Goal: Task Accomplishment & Management: Use online tool/utility

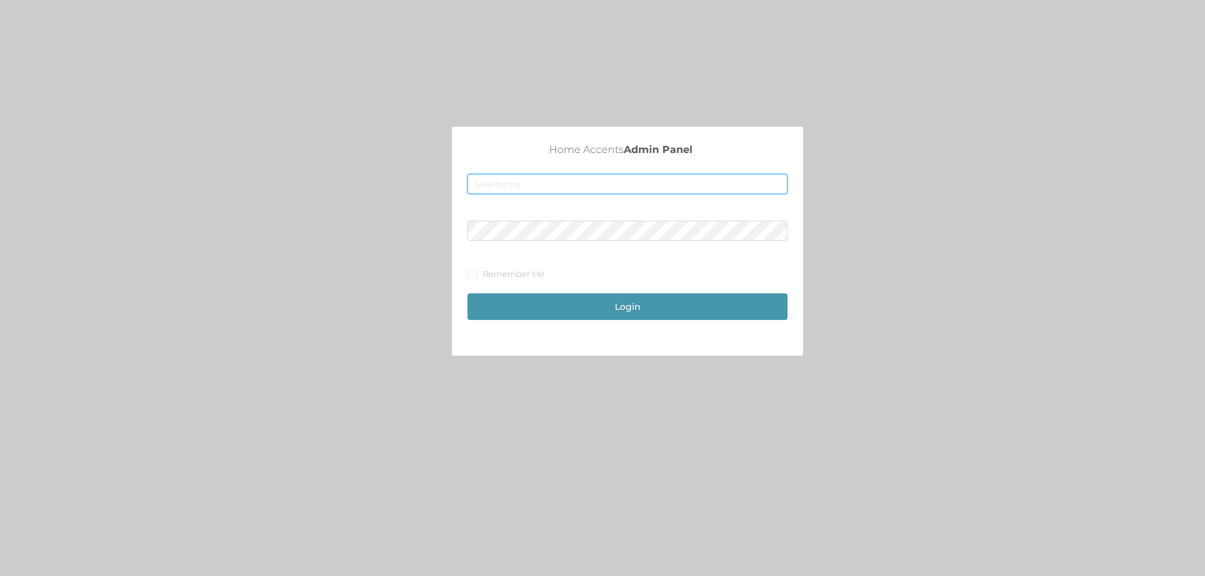
type input "[EMAIL_ADDRESS][DOMAIN_NAME]"
click at [562, 314] on button "Login" at bounding box center [627, 306] width 320 height 27
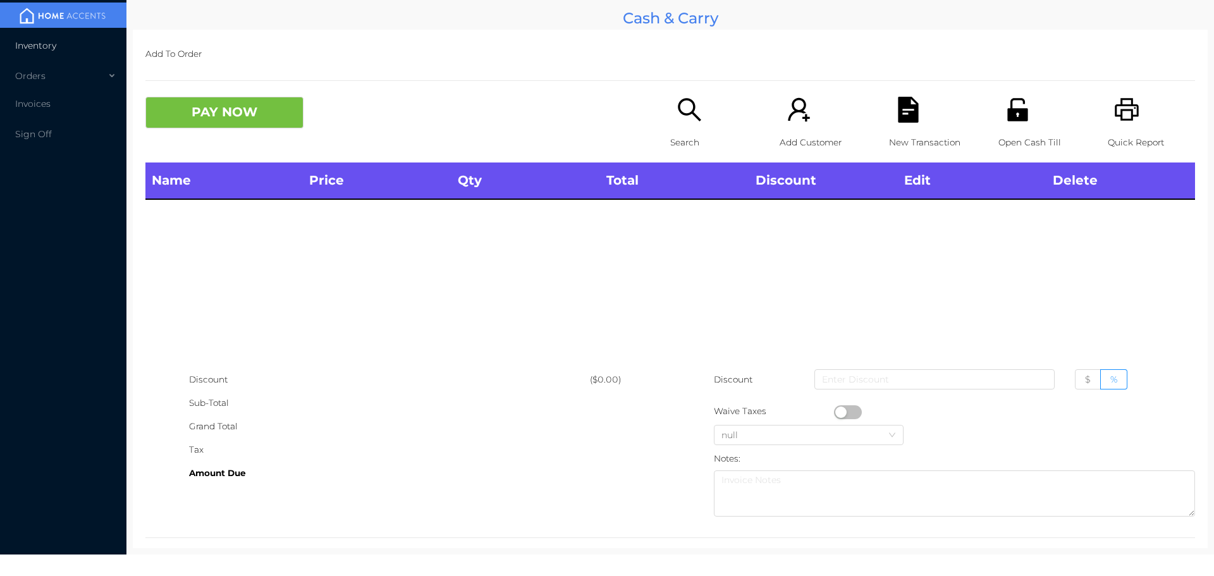
click at [46, 46] on span "Inventory" at bounding box center [35, 45] width 41 height 11
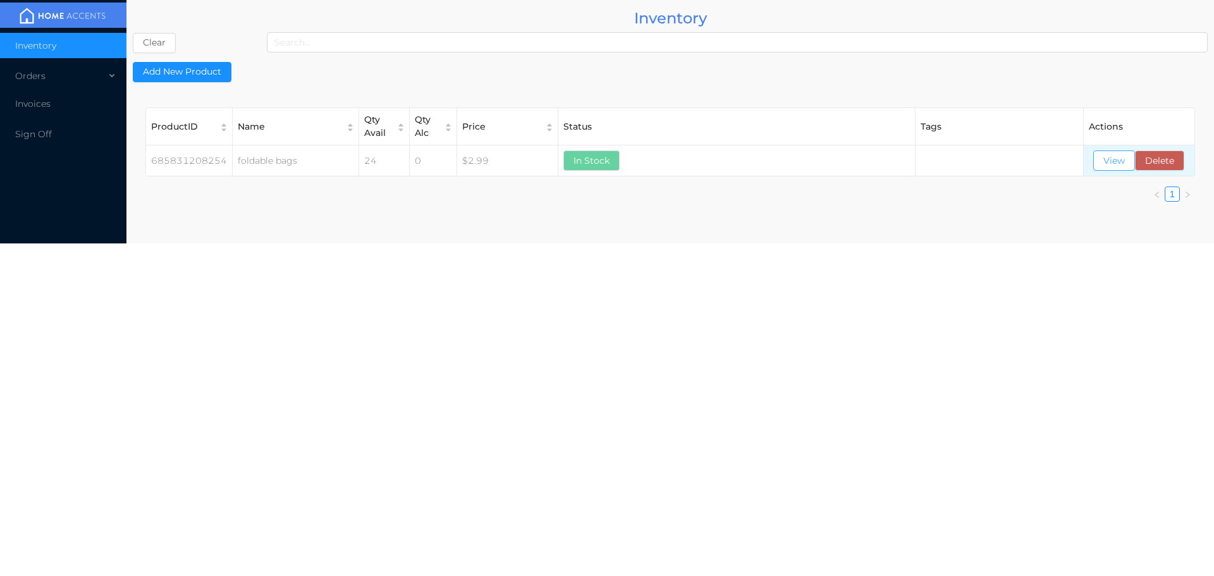
click at [1102, 164] on button "View" at bounding box center [1115, 161] width 42 height 20
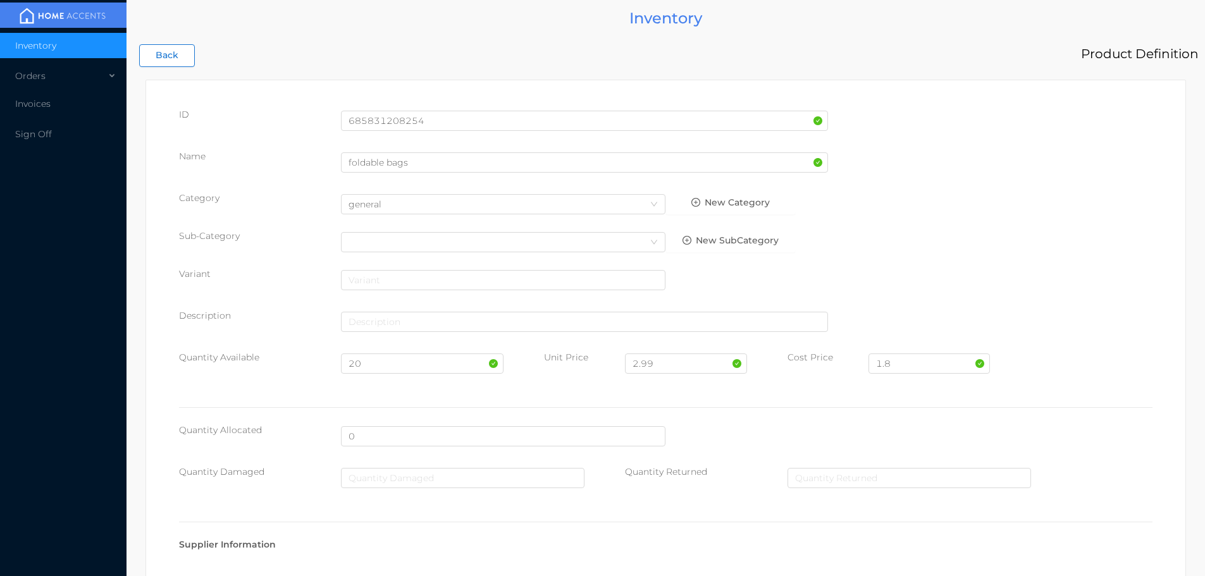
click at [168, 44] on button "Back" at bounding box center [167, 55] width 56 height 23
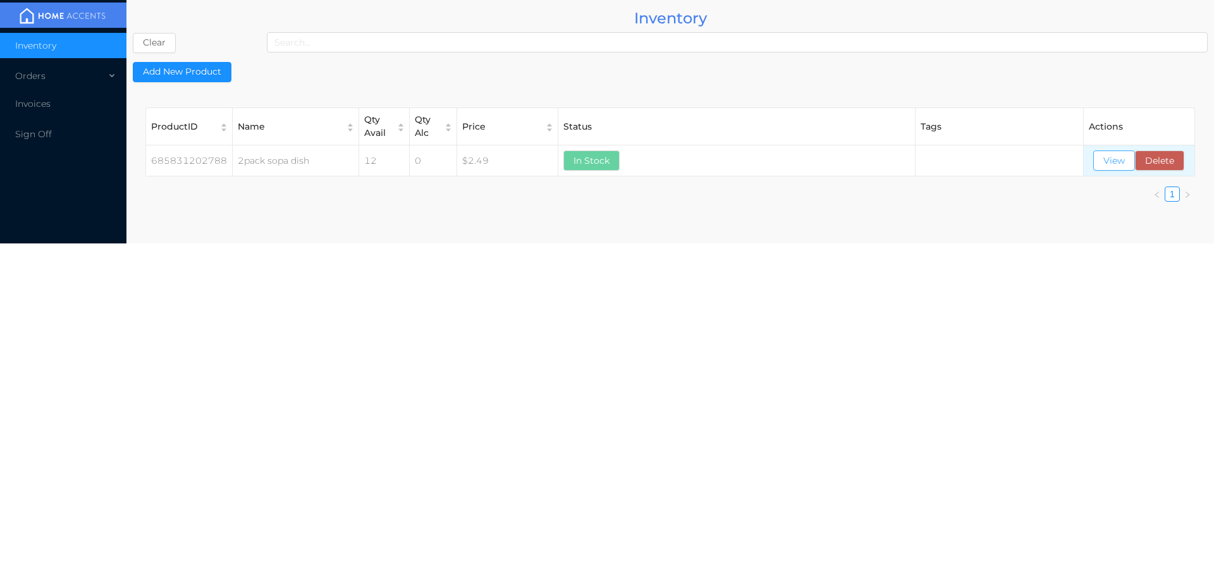
click at [1111, 167] on button "View" at bounding box center [1115, 161] width 42 height 20
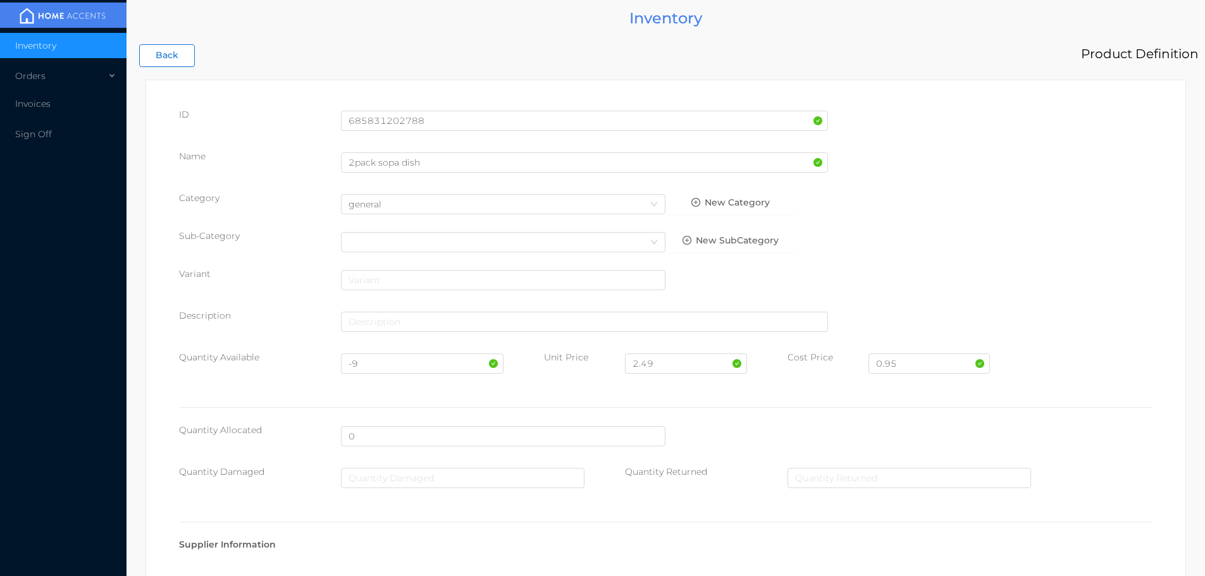
click at [185, 46] on button "Back" at bounding box center [167, 55] width 56 height 23
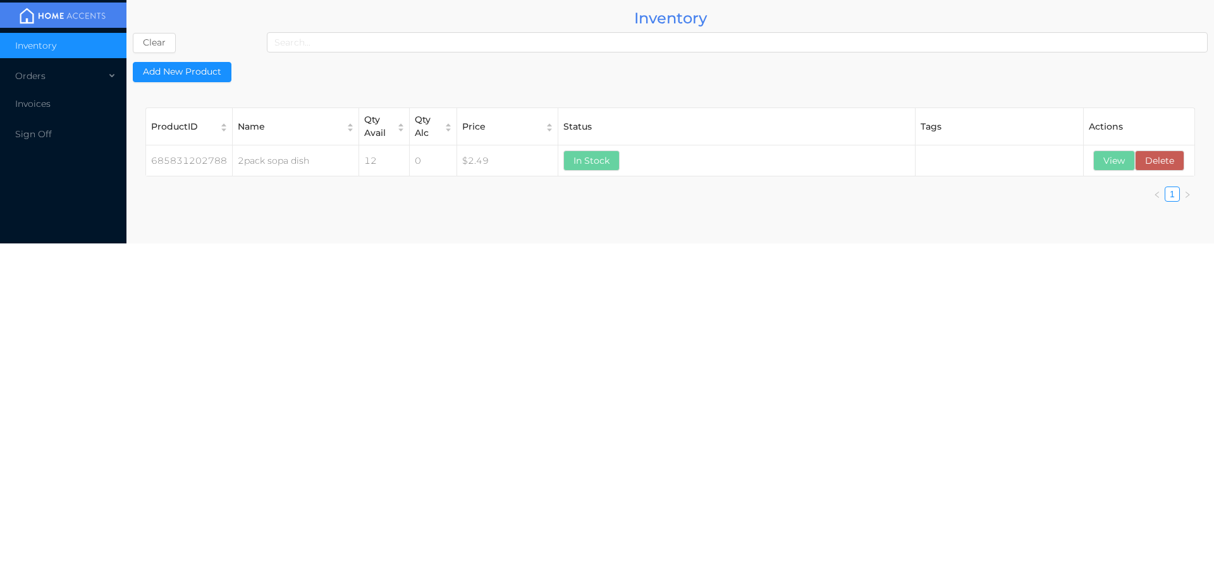
click at [147, 39] on button "Clear" at bounding box center [154, 43] width 43 height 20
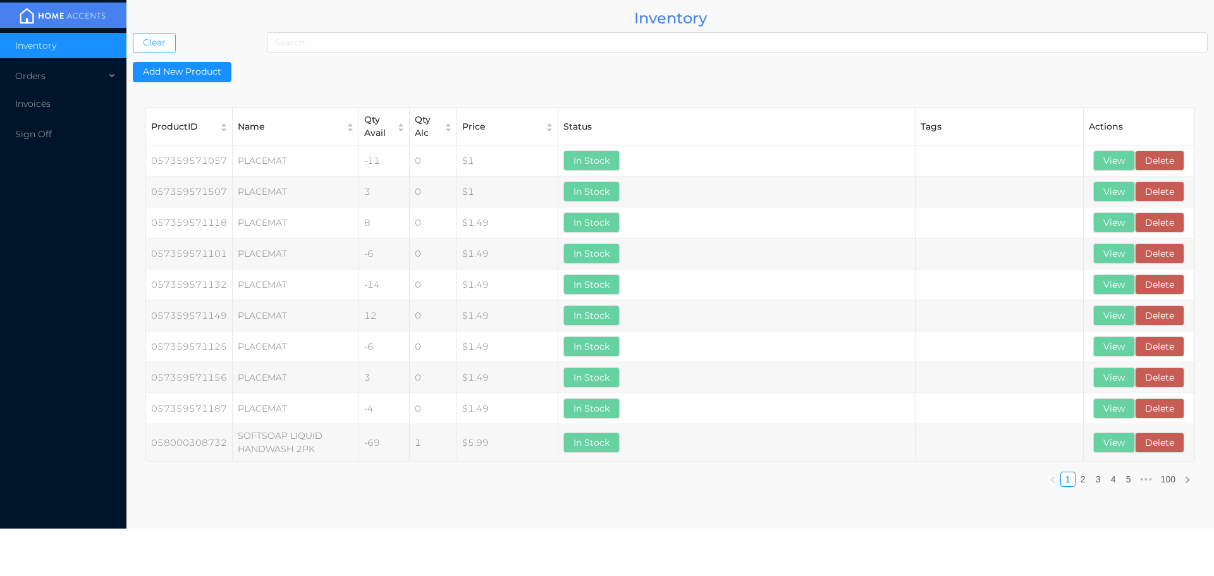
click at [133, 33] on button "Clear" at bounding box center [154, 43] width 43 height 20
